Goal: Information Seeking & Learning: Learn about a topic

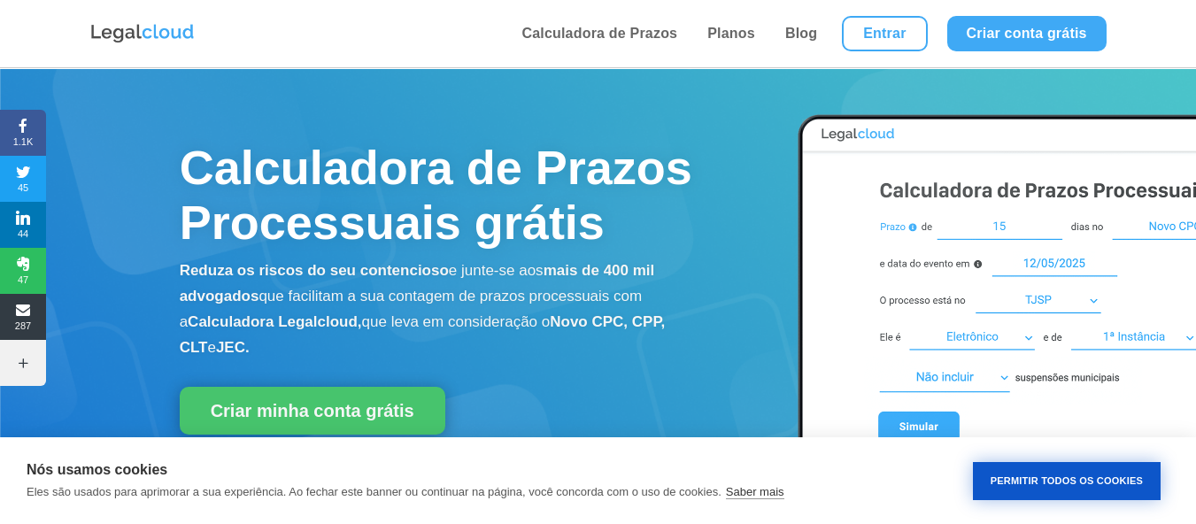
click at [1024, 478] on button "Permitir Todos os Cookies" at bounding box center [1067, 481] width 188 height 38
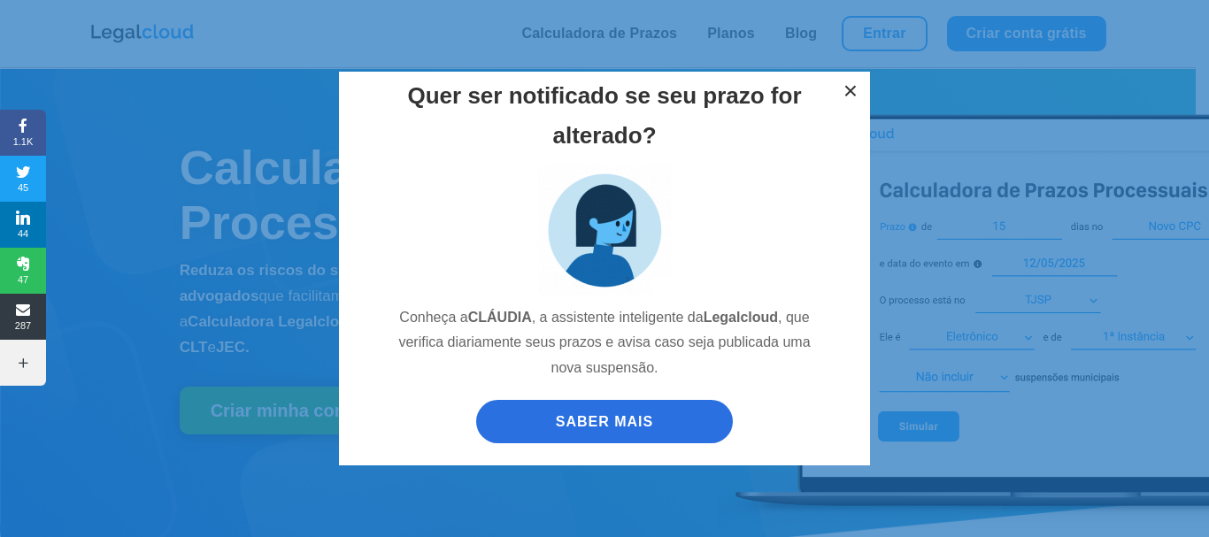
click at [854, 88] on button "×" at bounding box center [850, 91] width 39 height 39
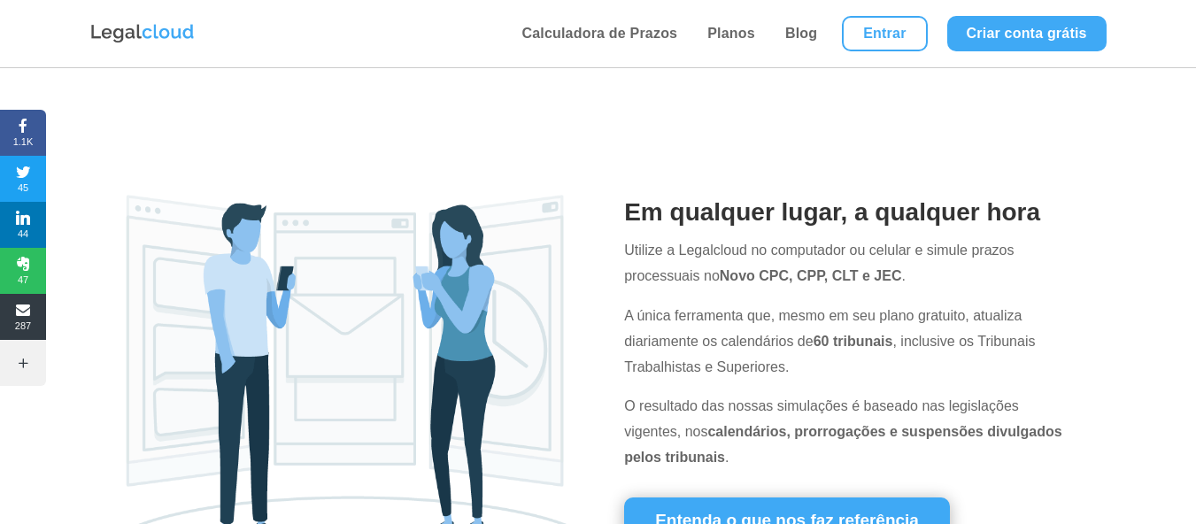
scroll to position [620, 0]
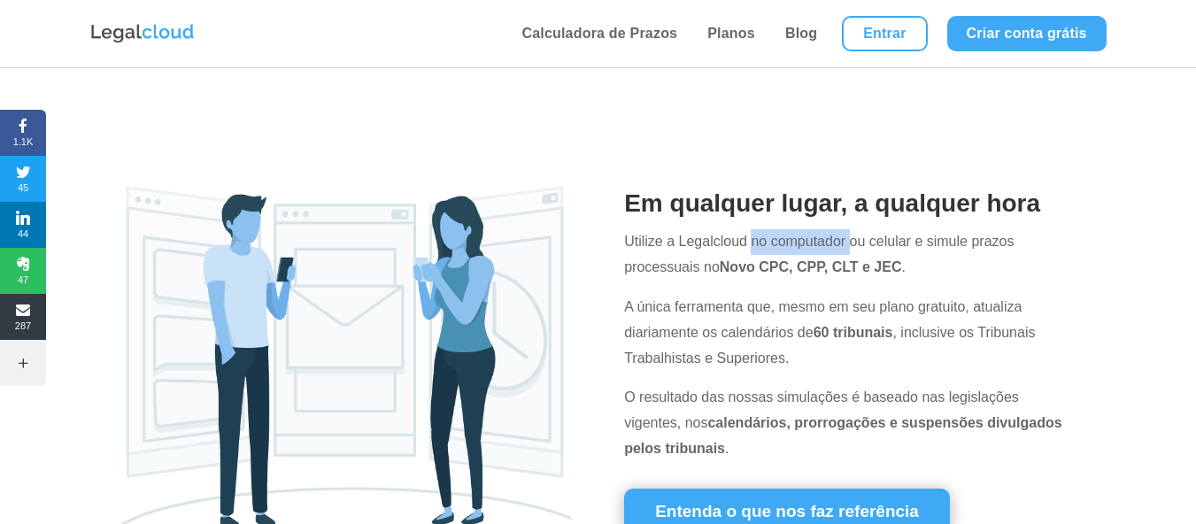
drag, startPoint x: 807, startPoint y: 242, endPoint x: 904, endPoint y: 242, distance: 97.4
click at [868, 242] on p "Utilize a Legalcloud no computador ou celular e simule prazos processuais no No…" at bounding box center [849, 261] width 451 height 65
drag, startPoint x: 939, startPoint y: 242, endPoint x: 979, endPoint y: 243, distance: 39.8
click at [969, 242] on p "Utilize a Legalcloud no computador ou celular e simule prazos processuais no No…" at bounding box center [849, 261] width 451 height 65
drag, startPoint x: 720, startPoint y: 272, endPoint x: 771, endPoint y: 273, distance: 51.4
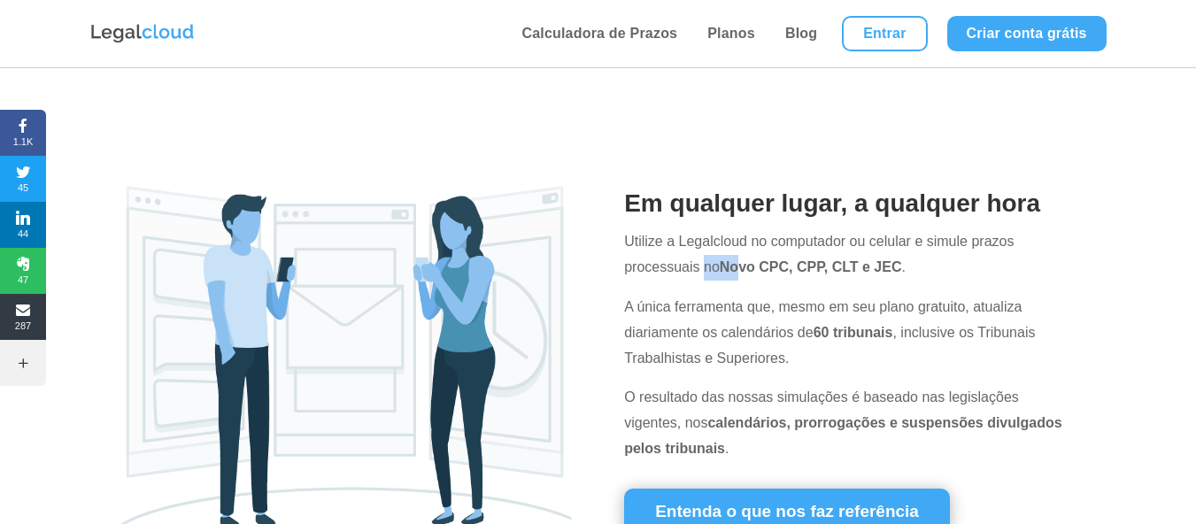
click at [759, 272] on p "Utilize a Legalcloud no computador ou celular e simule prazos processuais no No…" at bounding box center [849, 261] width 451 height 65
drag, startPoint x: 830, startPoint y: 310, endPoint x: 908, endPoint y: 310, distance: 77.9
click at [906, 310] on p "A única ferramenta que, mesmo em seu plano gratuito, atualiza diariamente os ca…" at bounding box center [849, 340] width 451 height 90
click at [928, 316] on p "A única ferramenta que, mesmo em seu plano gratuito, atualiza diariamente os ca…" at bounding box center [849, 340] width 451 height 90
click at [951, 307] on p "A única ferramenta que, mesmo em seu plano gratuito, atualiza diariamente os ca…" at bounding box center [849, 340] width 451 height 90
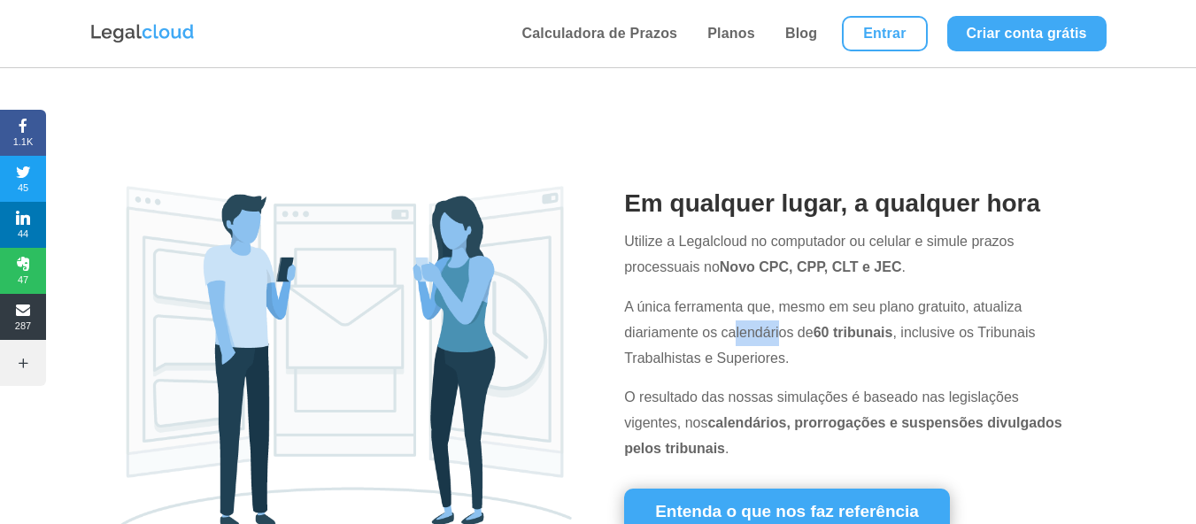
drag, startPoint x: 733, startPoint y: 336, endPoint x: 842, endPoint y: 336, distance: 108.9
click at [807, 336] on p "A única ferramenta que, mesmo em seu plano gratuito, atualiza diariamente os ca…" at bounding box center [849, 340] width 451 height 90
click at [771, 336] on p "A única ferramenta que, mesmo em seu plano gratuito, atualiza diariamente os ca…" at bounding box center [849, 340] width 451 height 90
drag, startPoint x: 873, startPoint y: 337, endPoint x: 890, endPoint y: 337, distance: 17.7
click at [890, 337] on p "A única ferramenta que, mesmo em seu plano gratuito, atualiza diariamente os ca…" at bounding box center [849, 340] width 451 height 90
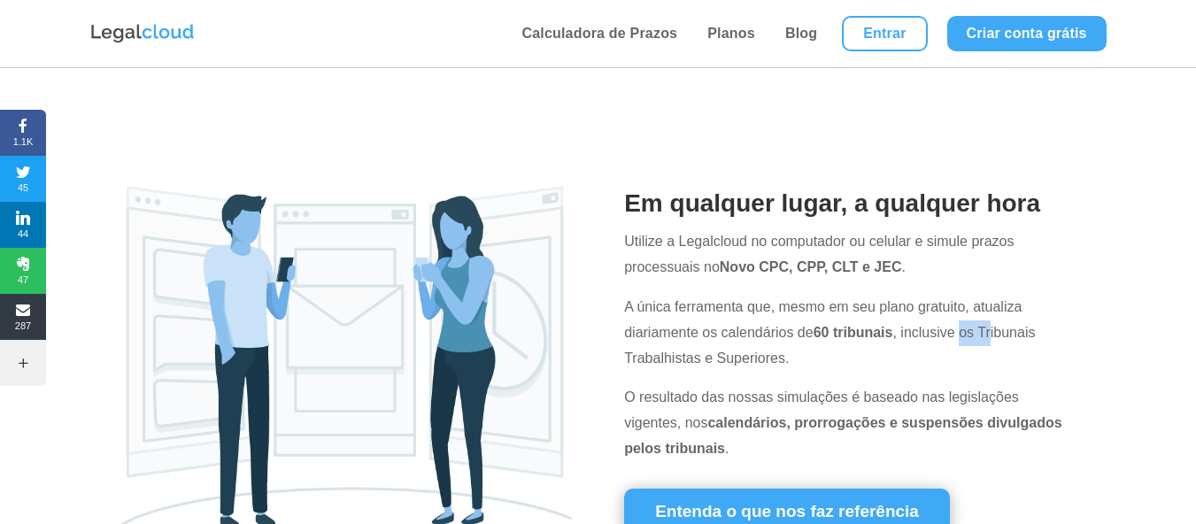
drag, startPoint x: 979, startPoint y: 337, endPoint x: 968, endPoint y: 347, distance: 14.4
click at [994, 337] on p "A única ferramenta que, mesmo em seu plano gratuito, atualiza diariamente os ca…" at bounding box center [849, 340] width 451 height 90
drag, startPoint x: 854, startPoint y: 406, endPoint x: 892, endPoint y: 406, distance: 38.1
click at [881, 406] on p "O resultado das nossas simulações é baseado nas legislações vigentes, nos calen…" at bounding box center [849, 423] width 451 height 76
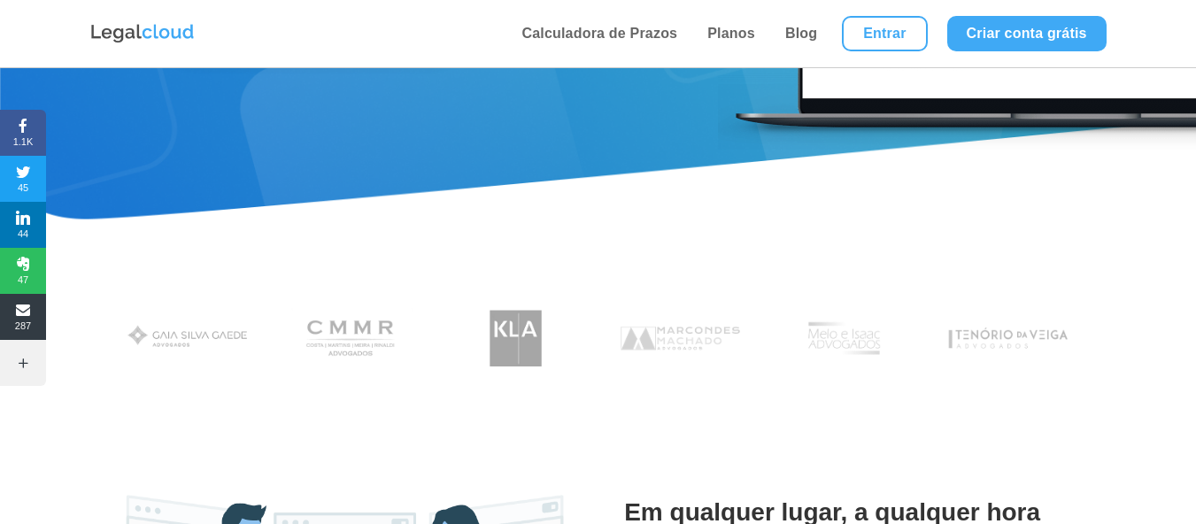
scroll to position [0, 0]
